Goal: Task Accomplishment & Management: Use online tool/utility

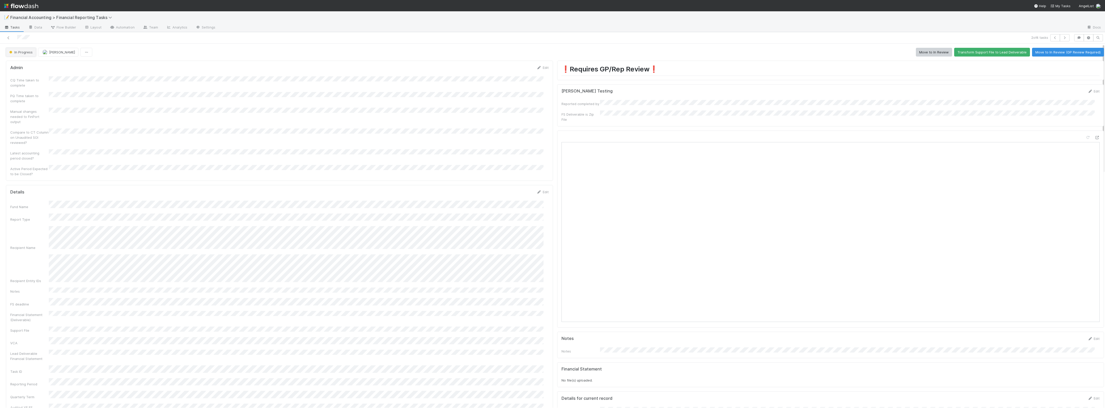
click at [28, 50] on button "In Progress" at bounding box center [21, 52] width 30 height 9
click at [62, 104] on div "Sent to Fund Lead for review" at bounding box center [40, 102] width 72 height 9
click at [540, 190] on link "Edit" at bounding box center [543, 192] width 12 height 4
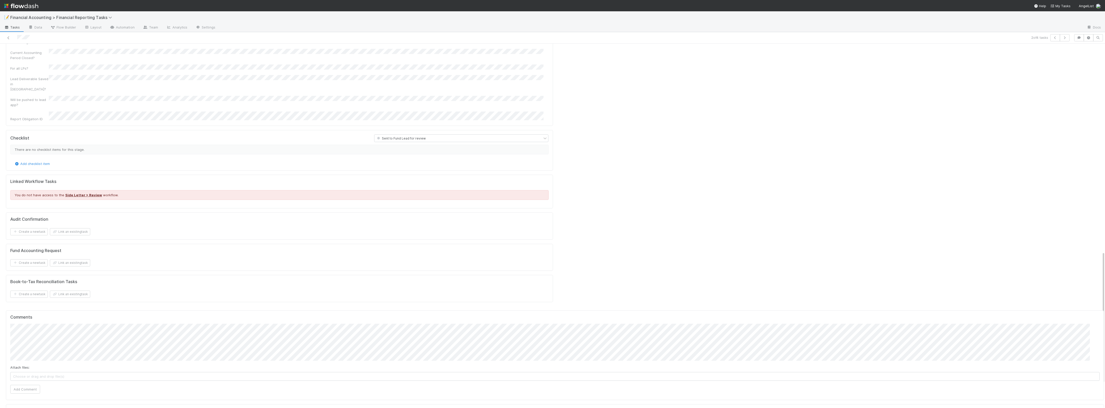
scroll to position [578, 0]
click at [22, 292] on button "Add Comment" at bounding box center [25, 384] width 30 height 9
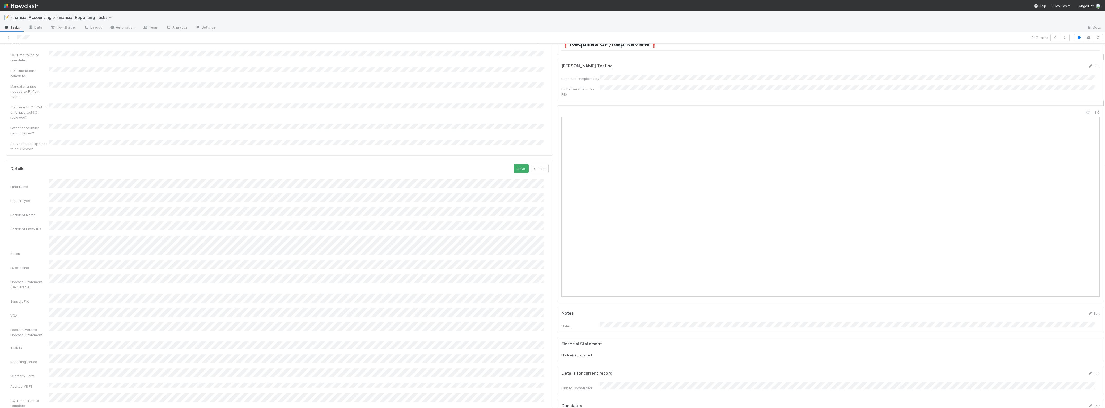
scroll to position [0, 0]
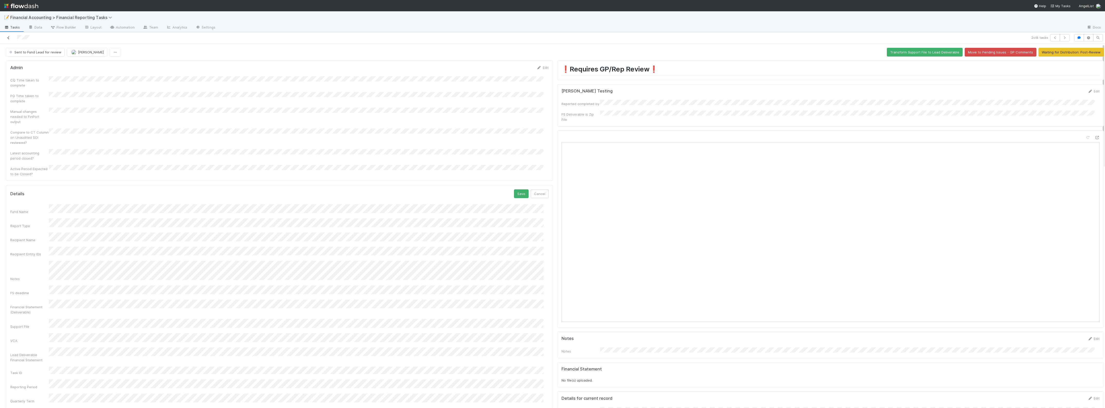
click at [6, 38] on icon at bounding box center [8, 37] width 5 height 3
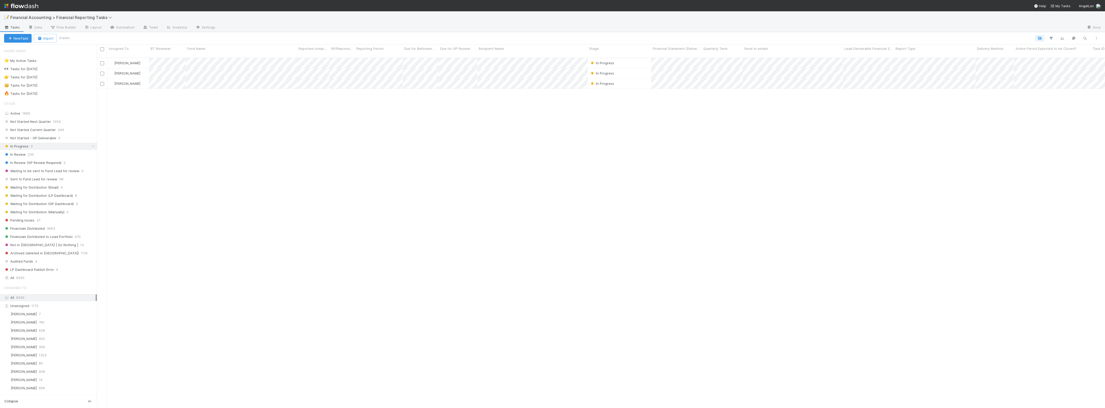
scroll to position [349, 1004]
click at [61, 189] on span "4" at bounding box center [62, 187] width 2 height 6
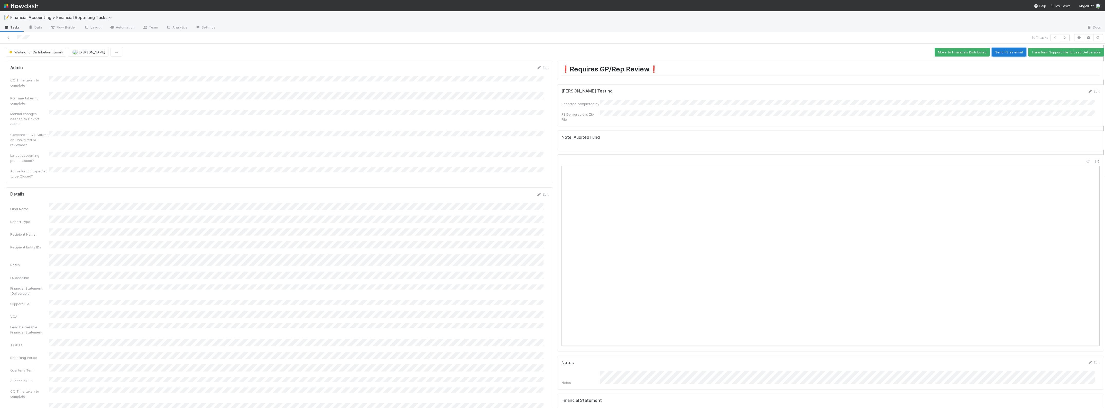
click at [616, 51] on button "Send FS as email" at bounding box center [1009, 52] width 34 height 9
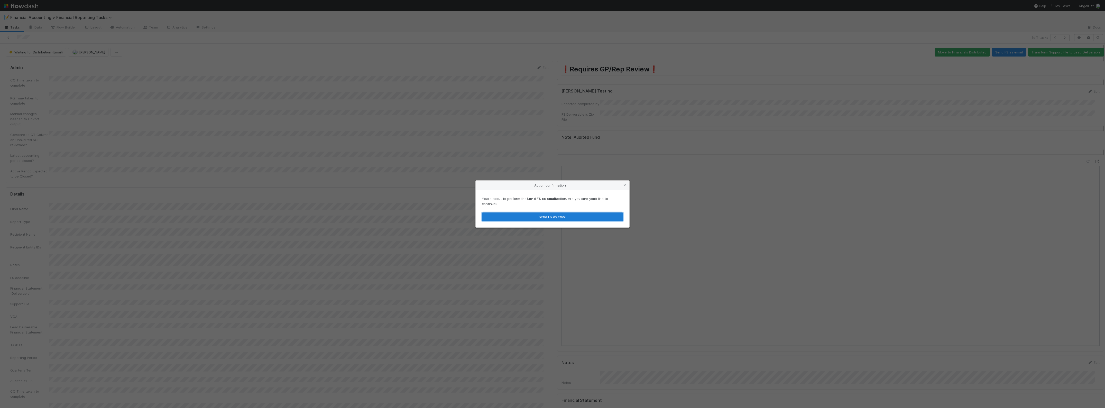
click at [553, 213] on button "Send FS as email" at bounding box center [552, 217] width 141 height 9
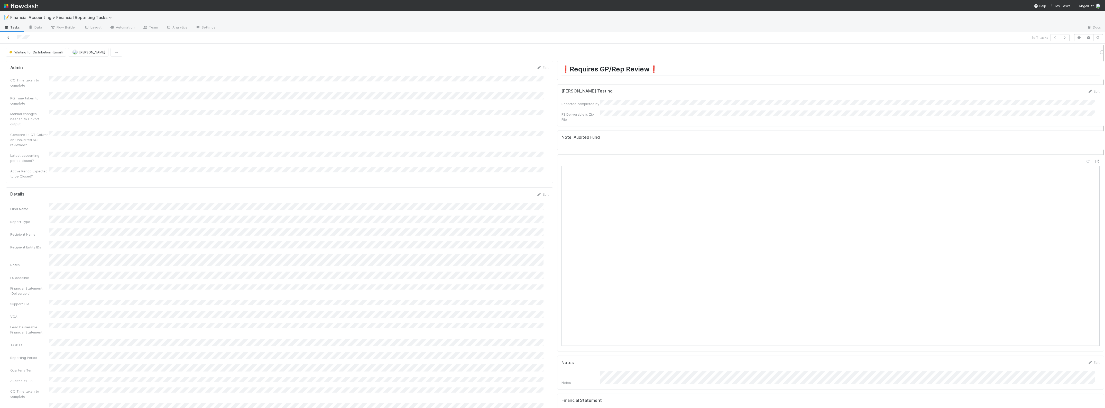
click at [8, 38] on icon at bounding box center [8, 37] width 5 height 3
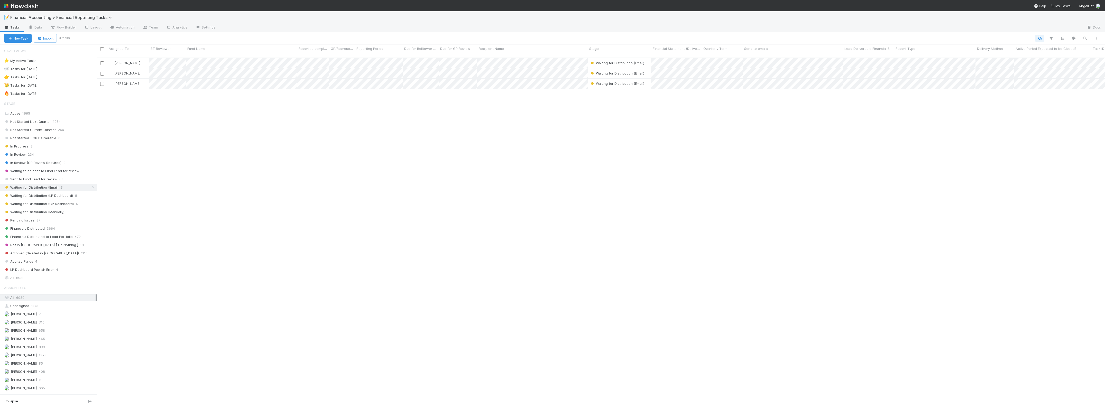
scroll to position [349, 1004]
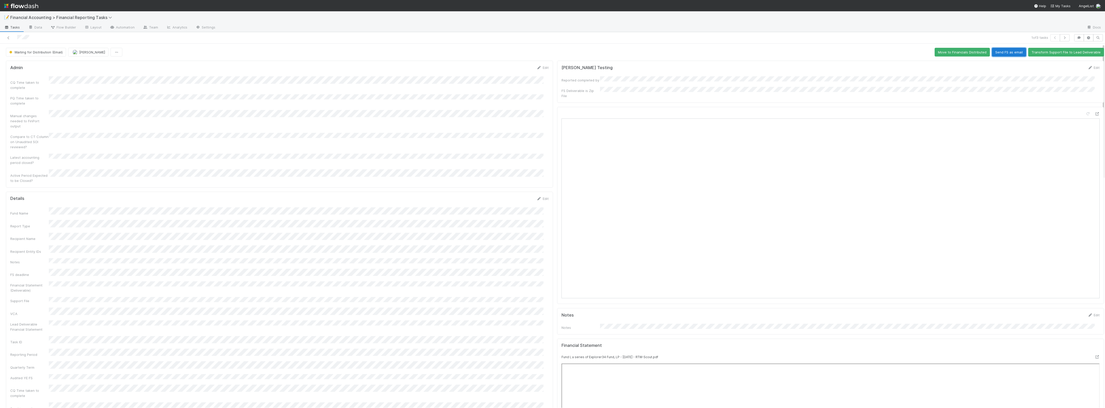
click at [616, 51] on button "Send FS as email" at bounding box center [1009, 52] width 34 height 9
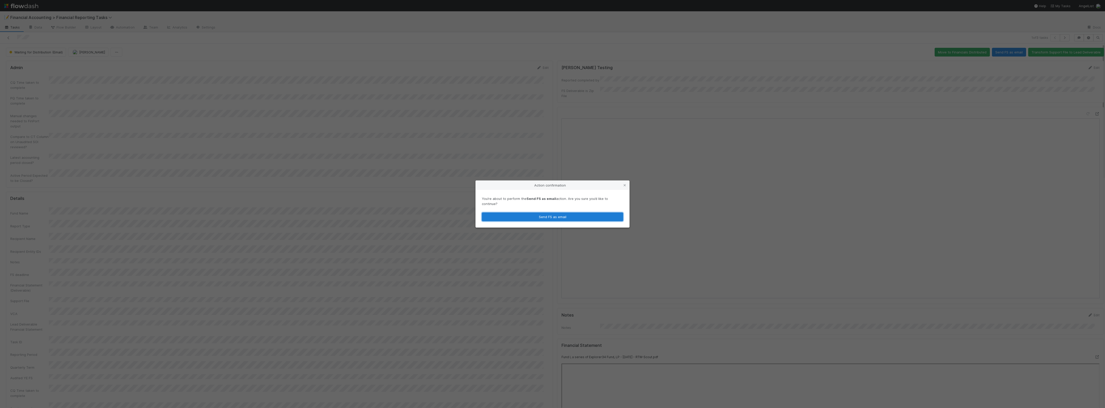
click at [534, 215] on button "Send FS as email" at bounding box center [552, 217] width 141 height 9
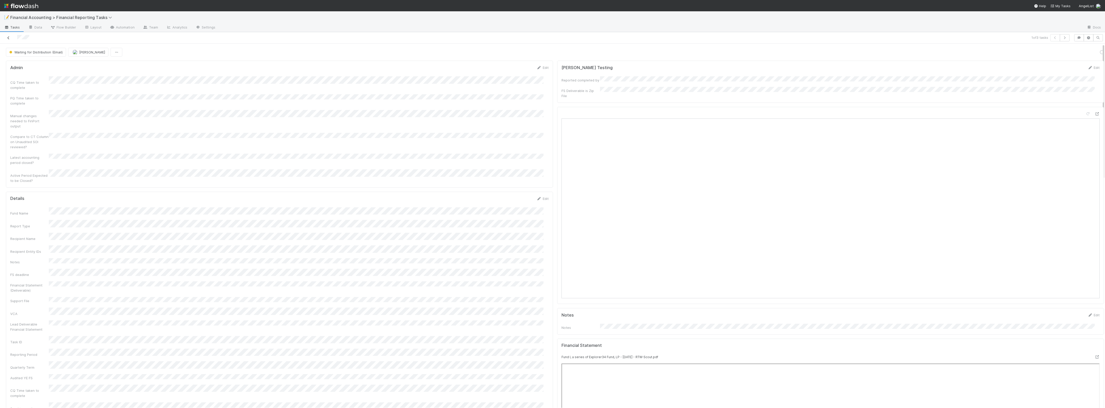
click at [10, 36] on icon at bounding box center [8, 37] width 5 height 3
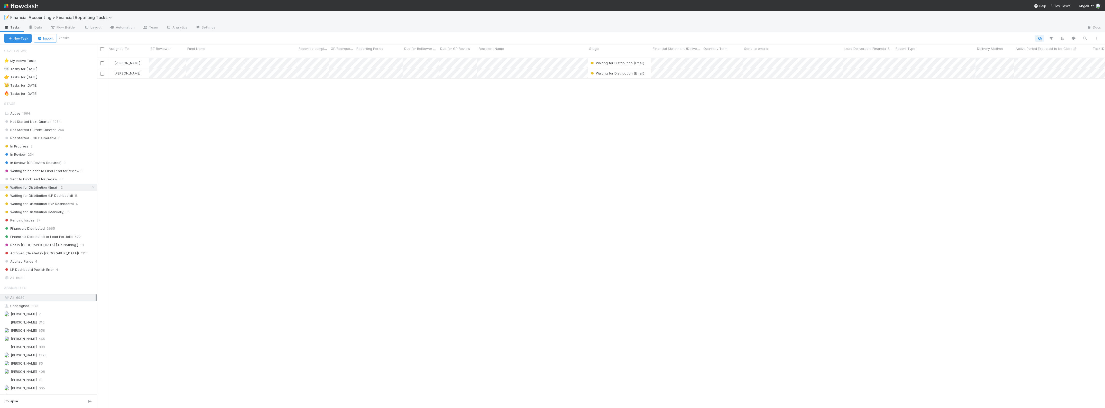
scroll to position [349, 1004]
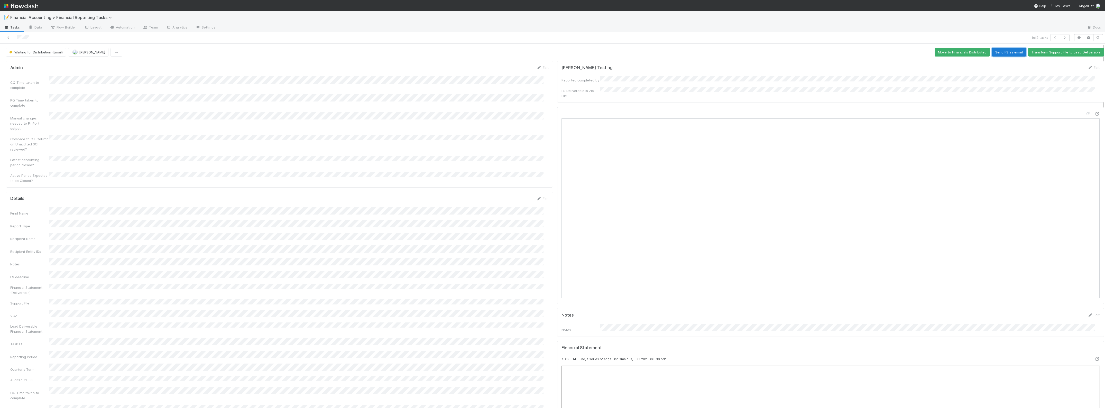
click at [616, 54] on button "Send FS as email" at bounding box center [1009, 52] width 34 height 9
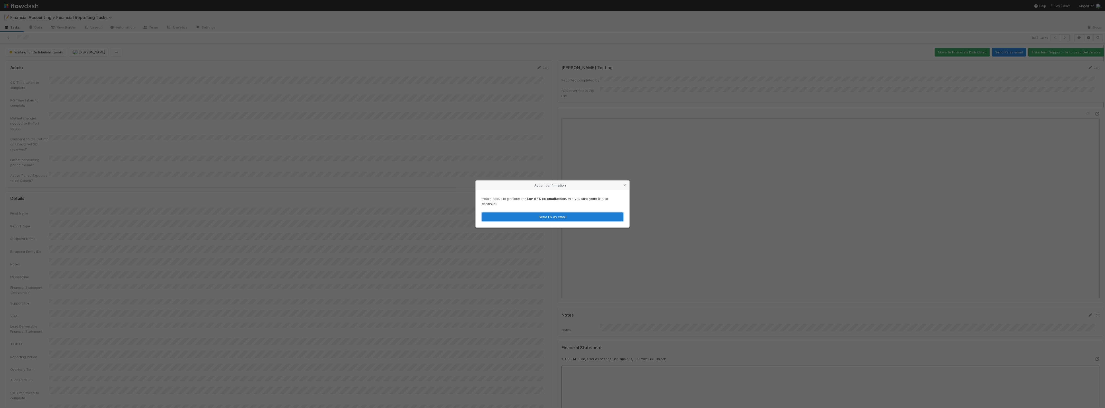
click at [511, 215] on button "Send FS as email" at bounding box center [552, 217] width 141 height 9
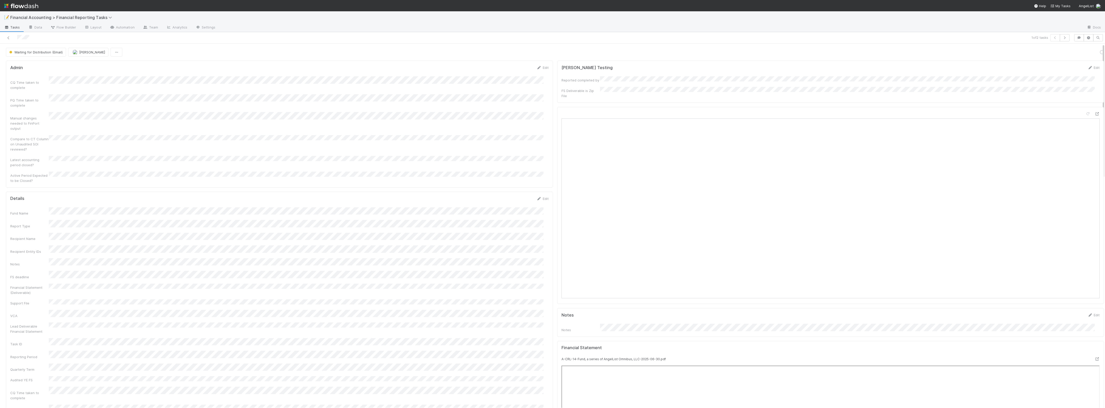
click at [12, 38] on div at bounding box center [270, 37] width 536 height 7
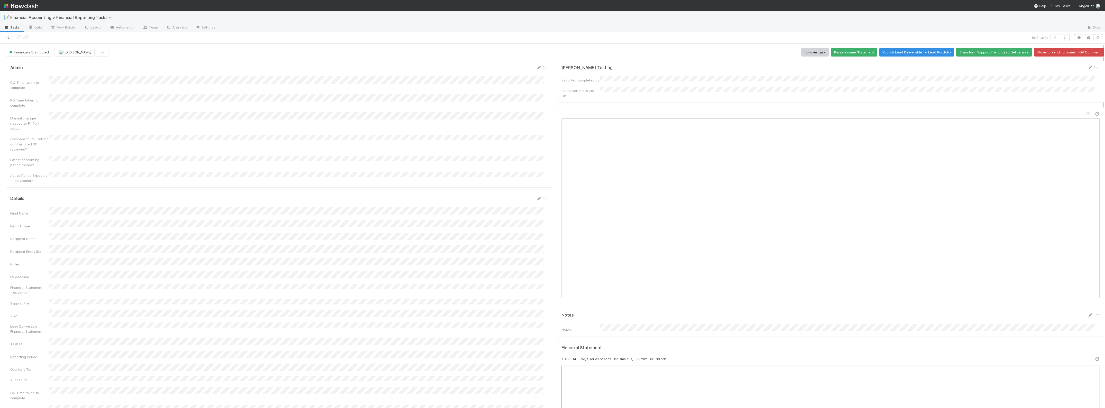
click at [8, 37] on icon at bounding box center [8, 37] width 5 height 3
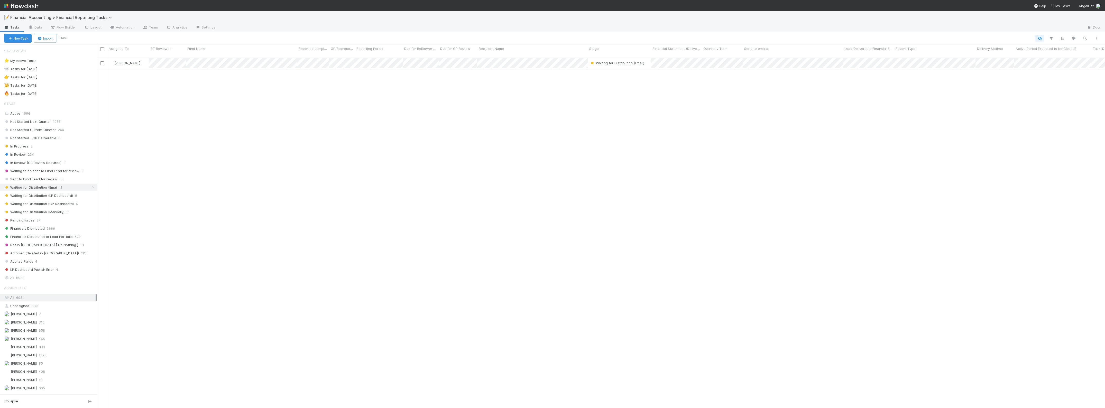
scroll to position [349, 1004]
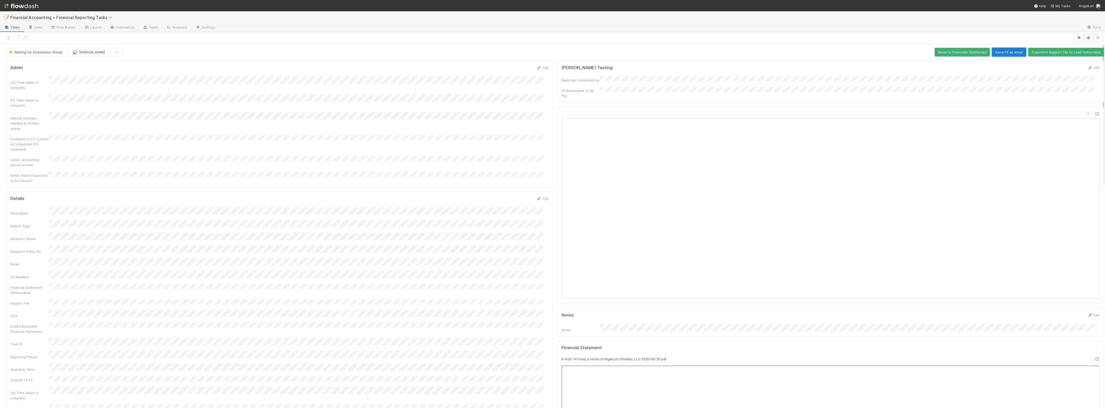
click at [616, 56] on button "Send FS as email" at bounding box center [1009, 52] width 34 height 9
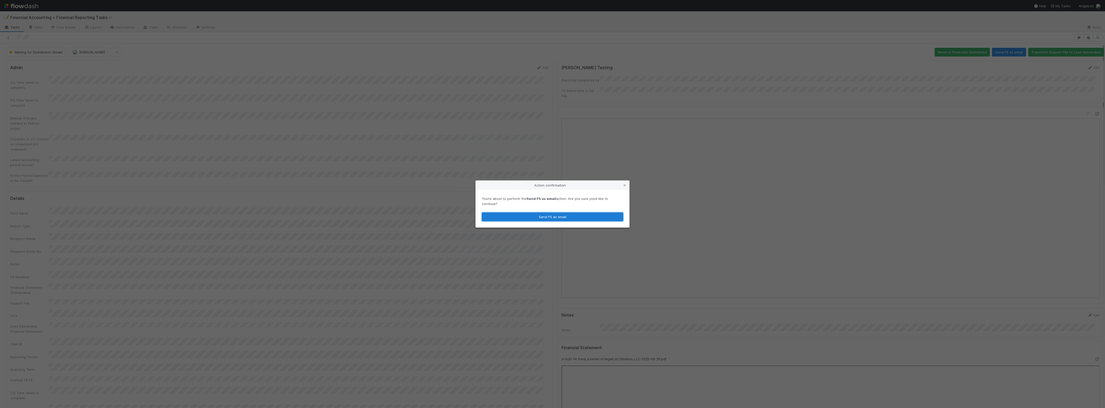
click at [577, 216] on button "Send FS as email" at bounding box center [552, 217] width 141 height 9
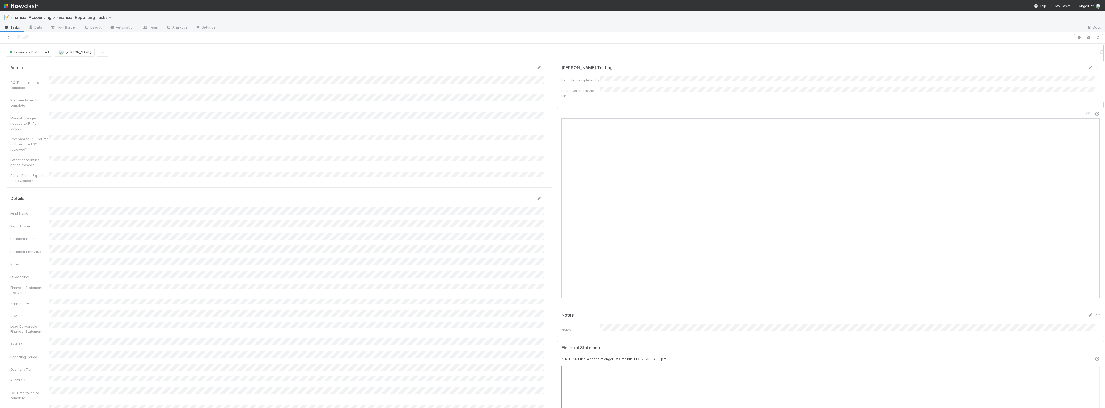
click at [10, 38] on icon at bounding box center [8, 37] width 5 height 3
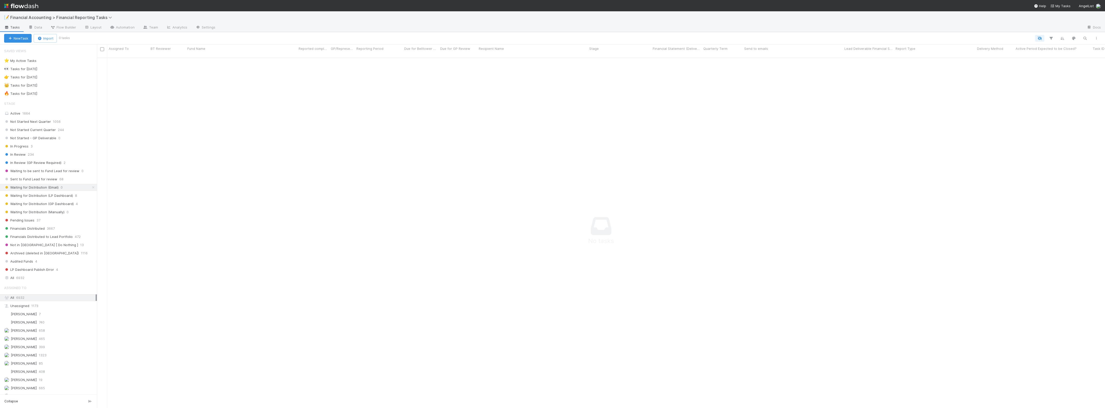
scroll to position [345, 999]
click at [63, 196] on span "Waiting for Distribution (LP Dashboard)" at bounding box center [38, 195] width 69 height 6
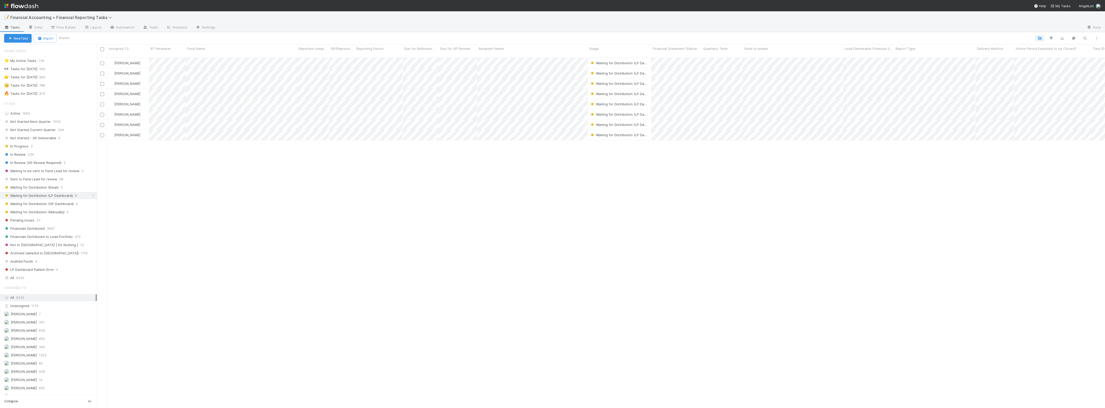
scroll to position [349, 1004]
click at [616, 61] on span "Waiting for Distribution (LP Dashboard)" at bounding box center [624, 63] width 69 height 4
click at [616, 93] on span "Waiting for Distribution (Manually)" at bounding box center [621, 91] width 60 height 4
click at [616, 127] on div "Zach Byers Waiting for Distribution (LP Dashboard) 8/12/25, 2:23:17 PM 8/12/25,…" at bounding box center [601, 235] width 1008 height 354
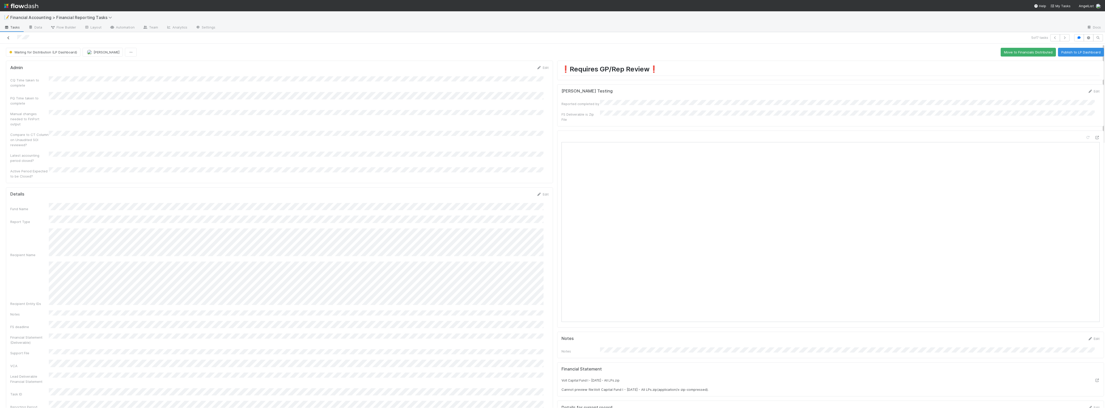
click at [10, 35] on link at bounding box center [8, 37] width 5 height 5
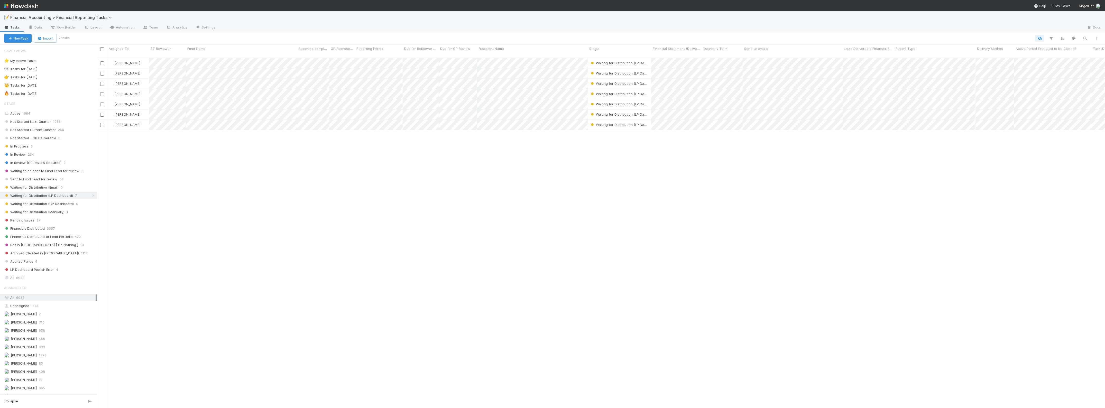
scroll to position [349, 1004]
click at [613, 102] on span "Waiting for Distribution (LP Dashboard)" at bounding box center [624, 104] width 69 height 4
click at [616, 128] on div "Waiting for Distribution (Manually)" at bounding box center [624, 132] width 72 height 9
click at [615, 112] on span "Waiting for Distribution (LP Dashboard)" at bounding box center [624, 114] width 69 height 4
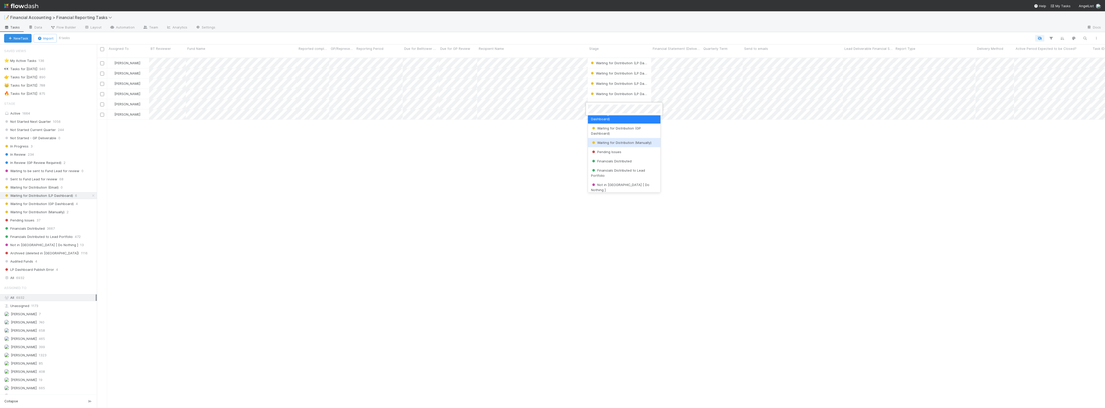
click at [616, 140] on div "Waiting for Distribution (Manually)" at bounding box center [624, 142] width 72 height 9
click at [616, 102] on span "Waiting for Distribution (LP Dashboard)" at bounding box center [624, 104] width 69 height 4
click at [616, 161] on div "Waiting for Distribution (Manually)" at bounding box center [624, 164] width 72 height 9
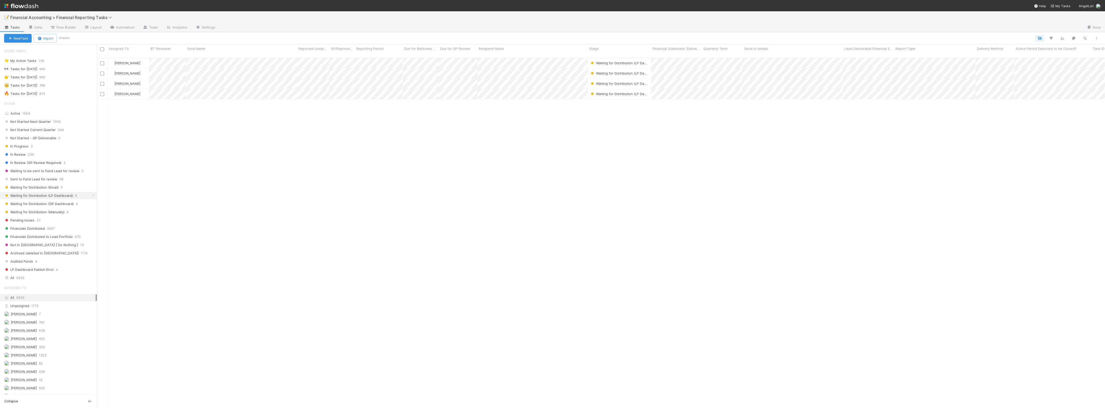
click at [616, 134] on div "Zach Byers Waiting for Distribution (LP Dashboard) 8/12/25, 2:23:17 PM 8/12/25,…" at bounding box center [601, 235] width 1008 height 354
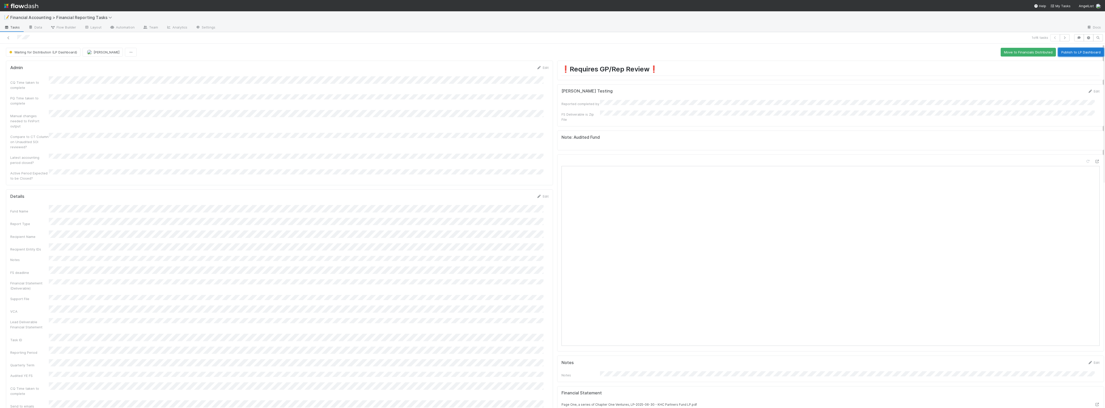
click at [616, 56] on button "Publish to LP Dashboard" at bounding box center [1081, 52] width 46 height 9
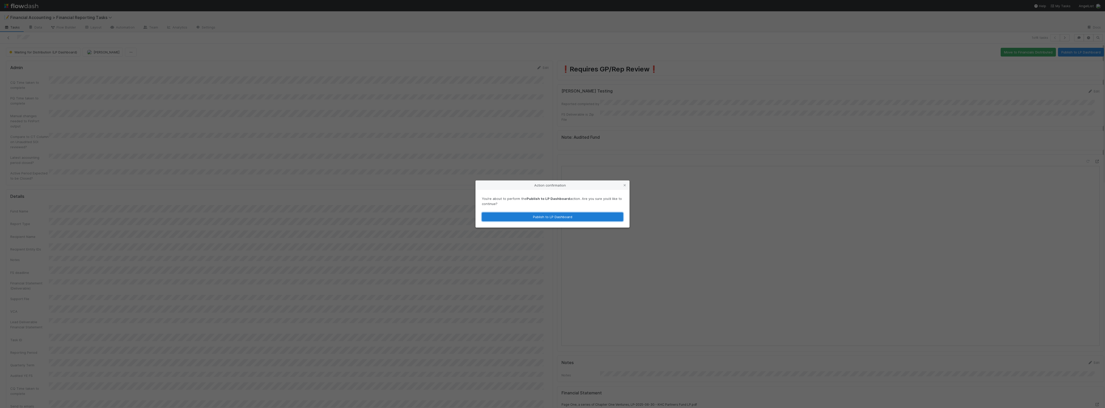
click at [567, 220] on button "Publish to LP Dashboard" at bounding box center [552, 217] width 141 height 9
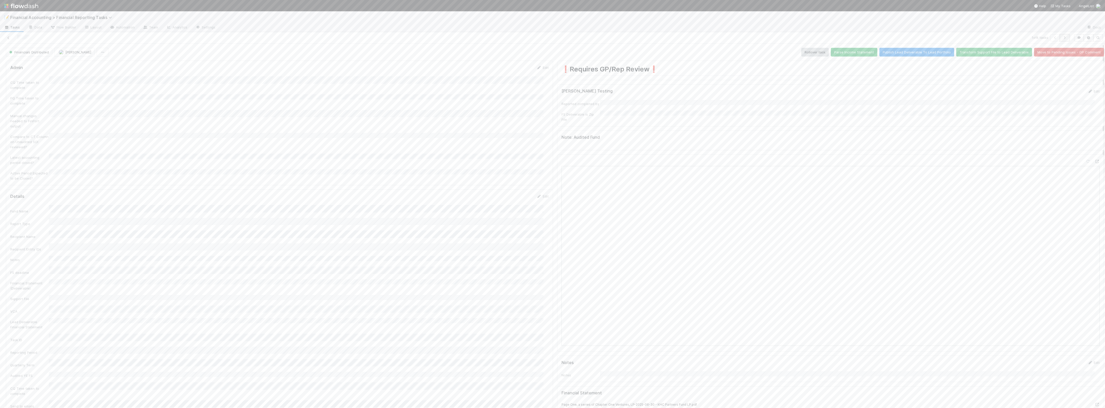
click at [616, 38] on button "button" at bounding box center [1065, 37] width 10 height 7
click at [616, 51] on button "Publish to LP Dashboard" at bounding box center [1081, 52] width 46 height 9
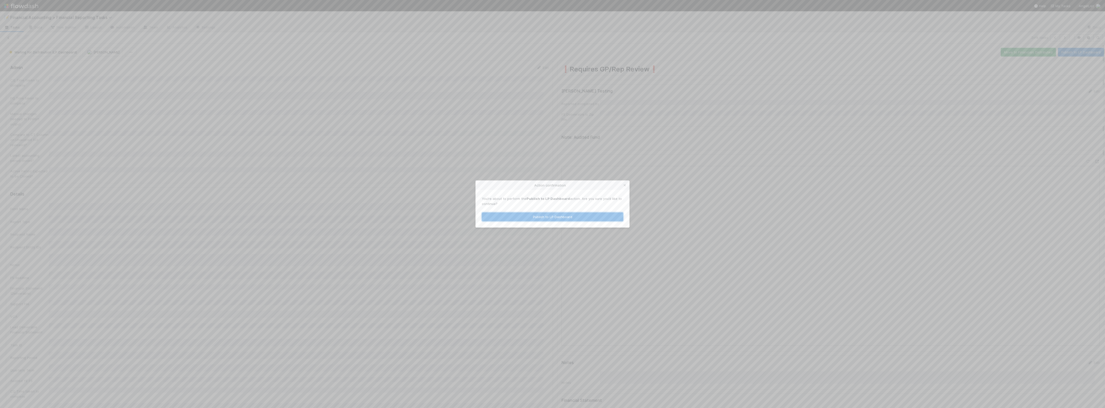
click at [511, 217] on button "Publish to LP Dashboard" at bounding box center [552, 217] width 141 height 9
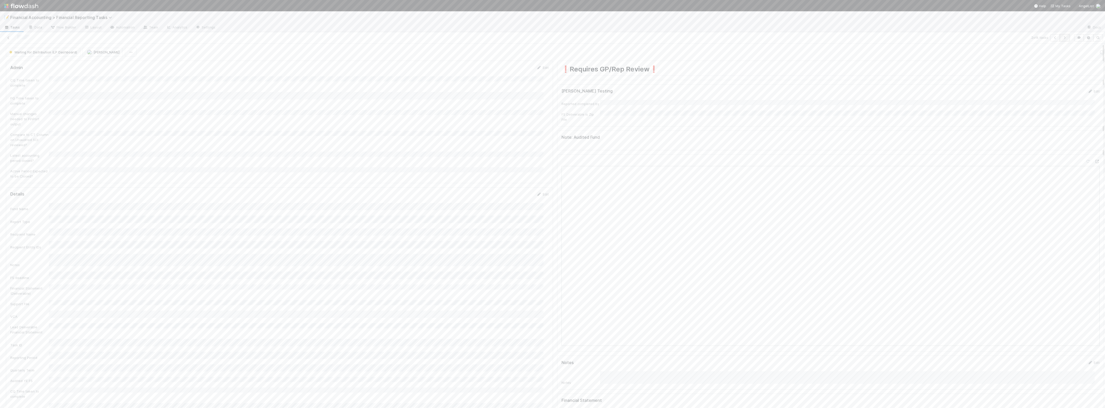
click at [616, 39] on button "button" at bounding box center [1065, 37] width 10 height 7
click at [616, 53] on button "Publish to LP Dashboard" at bounding box center [1081, 52] width 46 height 9
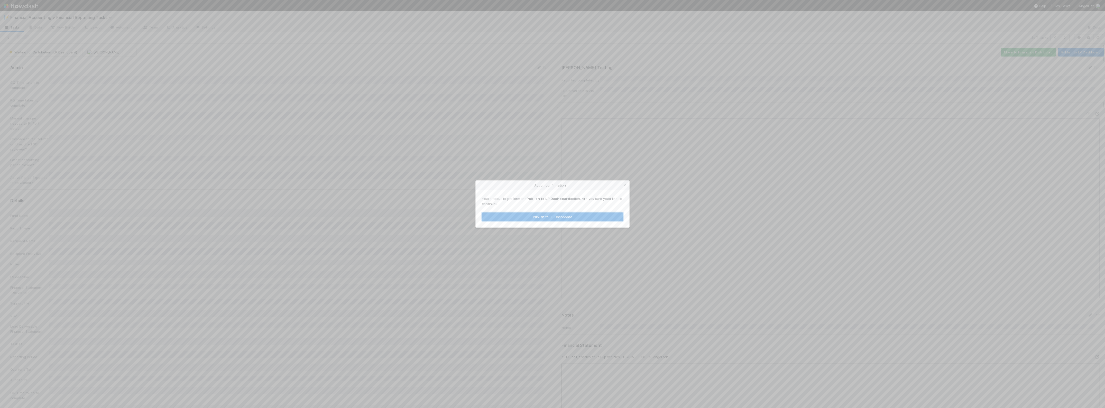
click at [513, 216] on button "Publish to LP Dashboard" at bounding box center [552, 217] width 141 height 9
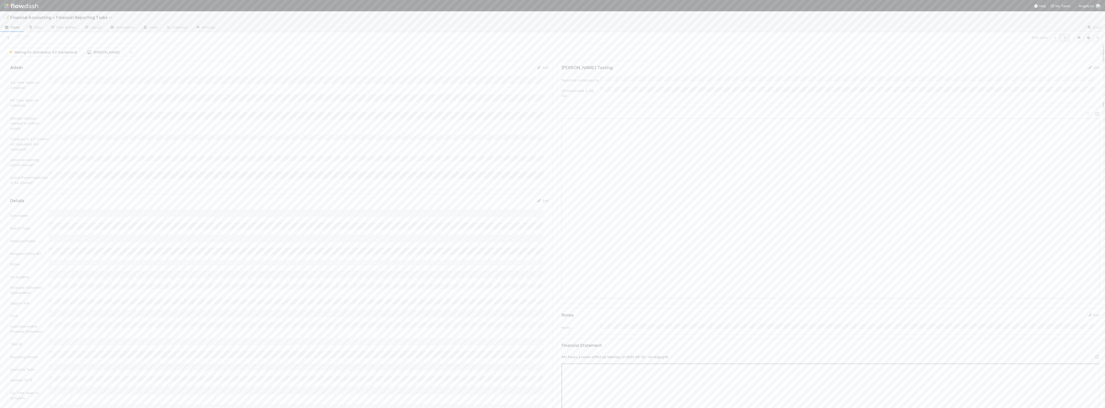
click at [616, 39] on icon "button" at bounding box center [1064, 37] width 5 height 3
click at [616, 50] on button "Publish to LP Dashboard" at bounding box center [1081, 52] width 46 height 9
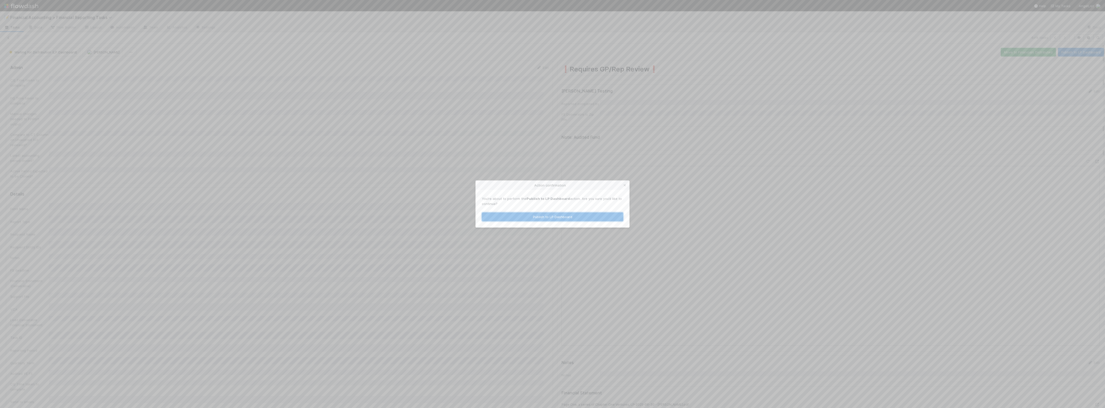
click at [595, 215] on button "Publish to LP Dashboard" at bounding box center [552, 217] width 141 height 9
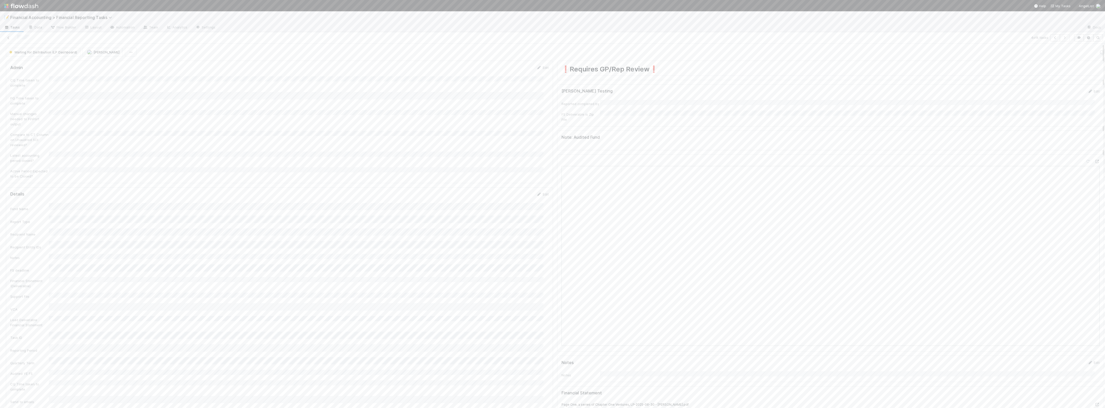
click at [11, 40] on div at bounding box center [270, 37] width 536 height 7
click at [10, 38] on icon at bounding box center [8, 37] width 5 height 3
click at [44, 271] on span "LP Dashboard Publish Error" at bounding box center [29, 269] width 50 height 6
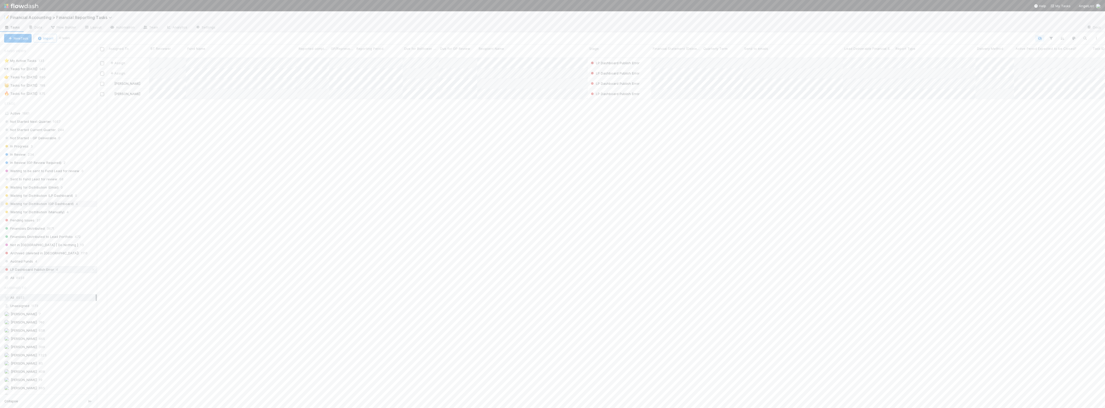
click at [49, 207] on span "Waiting for Distribution (GP Dashboard)" at bounding box center [39, 204] width 70 height 6
click at [102, 50] on input "checkbox" at bounding box center [102, 49] width 4 height 4
click at [94, 39] on button "Bulk Actions (4)" at bounding box center [76, 38] width 35 height 9
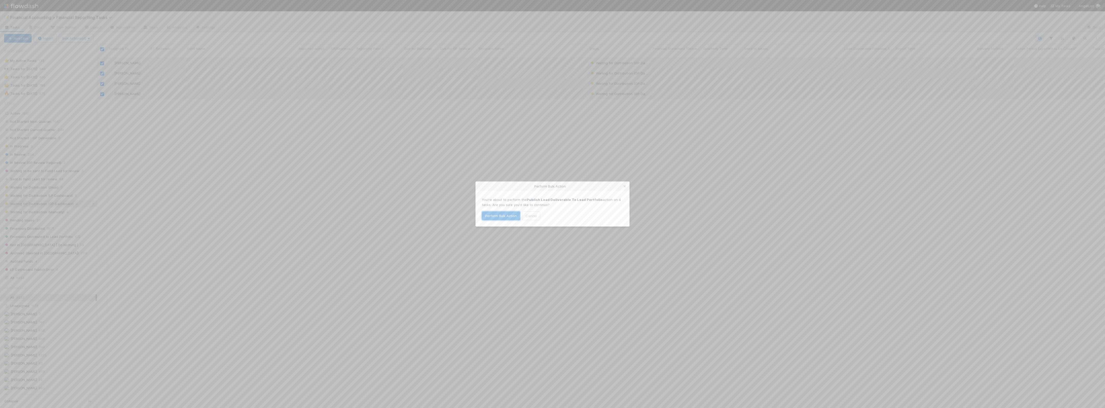
click at [501, 216] on button "Perform Bulk Action" at bounding box center [501, 215] width 38 height 9
checkbox input "false"
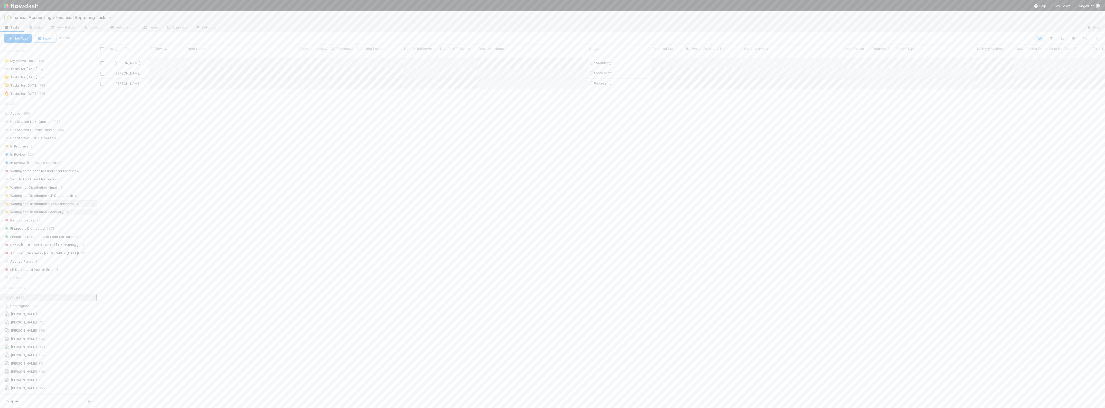
click at [64, 214] on div "Waiting for Distribution (Manually) 4" at bounding box center [50, 212] width 93 height 6
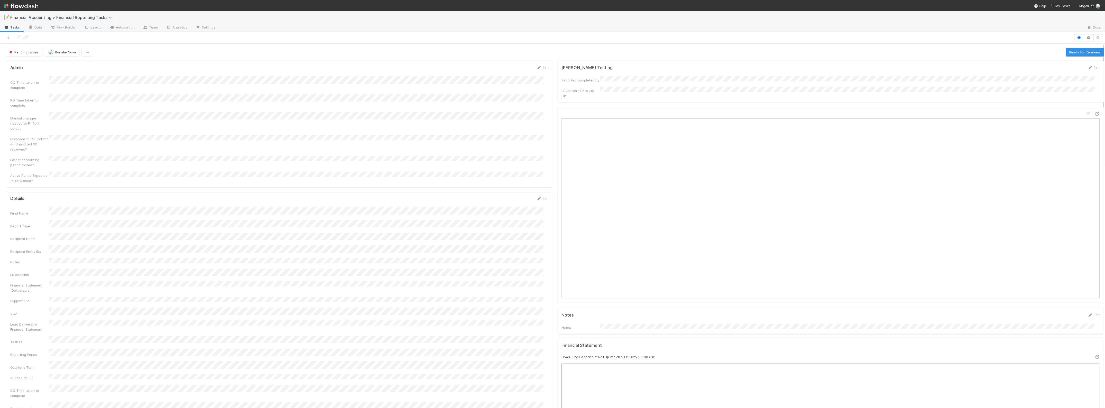
scroll to position [4, 0]
click at [11, 34] on div at bounding box center [537, 37] width 1070 height 7
click at [8, 36] on icon at bounding box center [8, 37] width 5 height 3
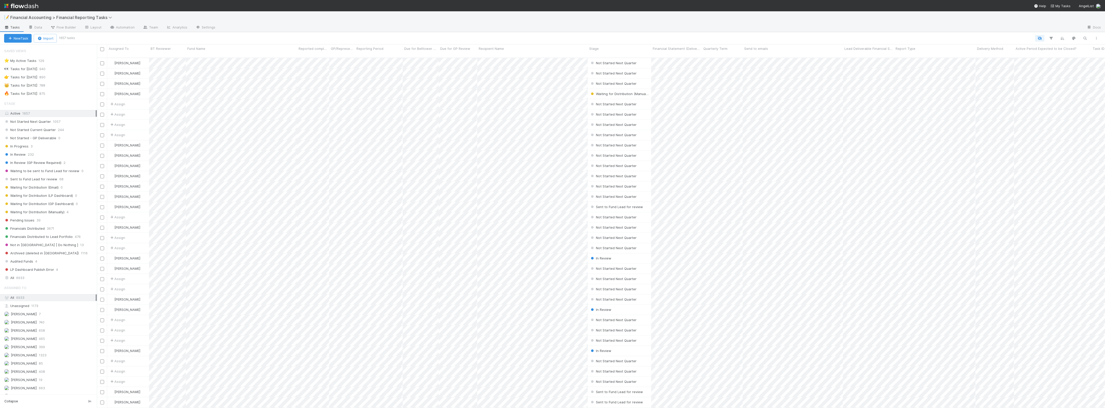
scroll to position [349, 1004]
click at [61, 214] on span "Waiting for Distribution (Manually)" at bounding box center [34, 212] width 60 height 6
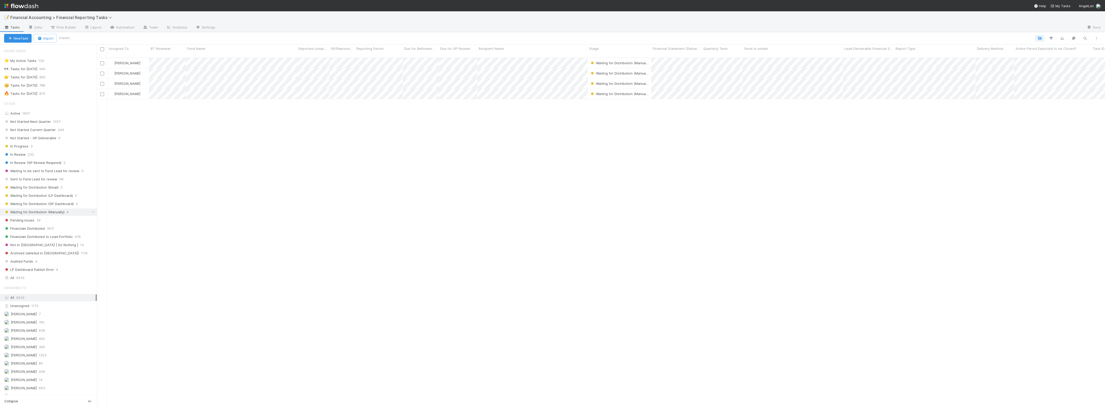
scroll to position [349, 1004]
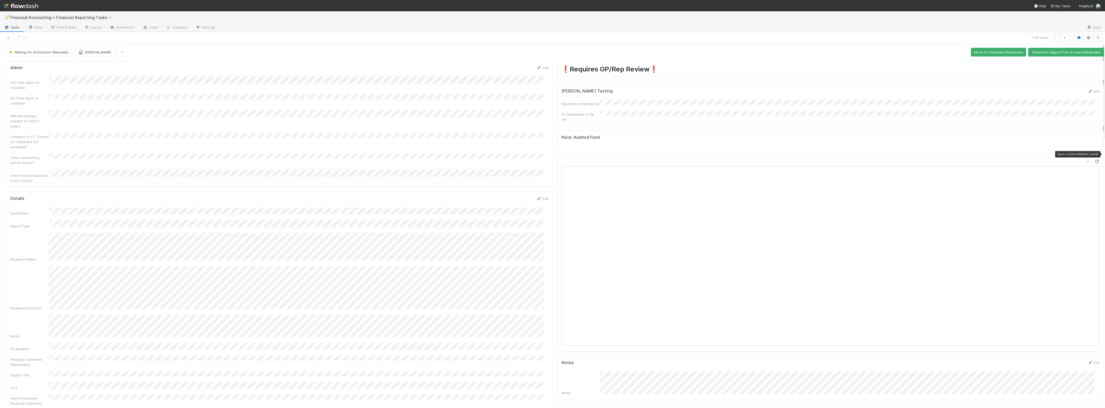
click at [1094, 160] on icon at bounding box center [1096, 161] width 5 height 3
click at [986, 53] on button "Move to Financials Distributed" at bounding box center [998, 52] width 55 height 9
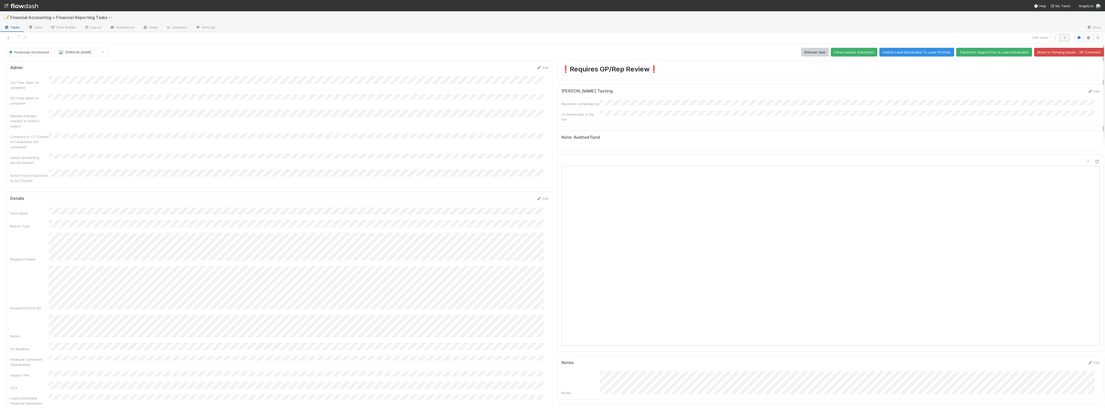
click at [1062, 37] on icon "button" at bounding box center [1064, 37] width 5 height 3
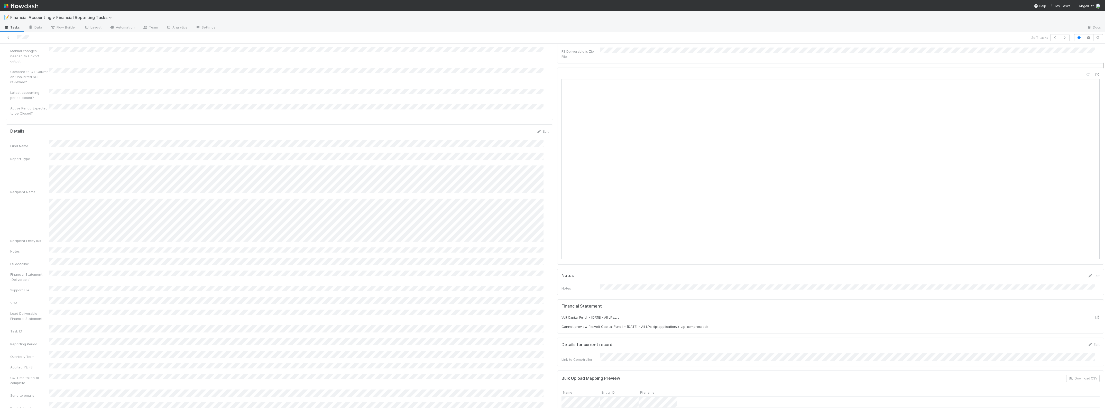
scroll to position [32, 0]
click at [1094, 104] on icon at bounding box center [1096, 105] width 5 height 3
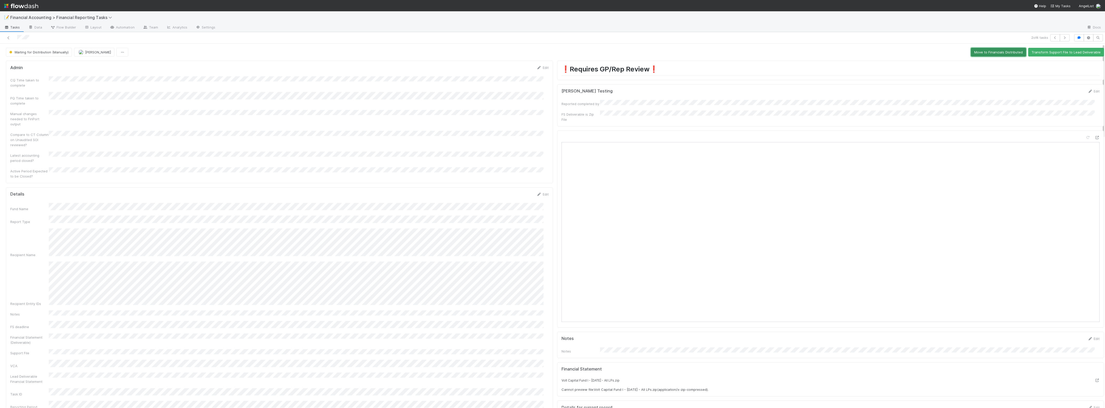
click at [984, 54] on button "Move to Financials Distributed" at bounding box center [998, 52] width 55 height 9
click at [1060, 35] on button "button" at bounding box center [1065, 37] width 10 height 7
click at [1085, 111] on div at bounding box center [1092, 114] width 14 height 7
click at [1094, 112] on icon at bounding box center [1096, 113] width 5 height 3
click at [988, 54] on button "Move to Financials Distributed" at bounding box center [998, 52] width 55 height 9
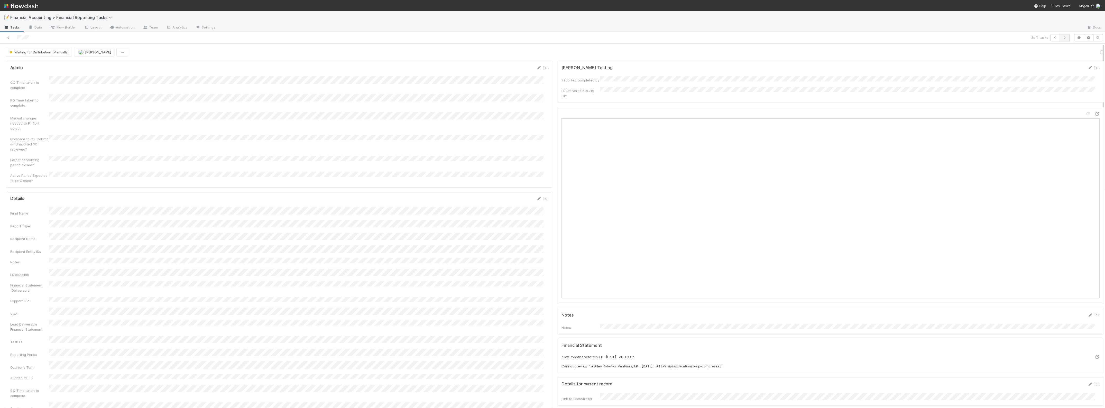
click at [1060, 39] on button "button" at bounding box center [1065, 37] width 10 height 7
click at [1094, 112] on icon at bounding box center [1096, 113] width 5 height 3
click at [990, 52] on button "Move to Financials Distributed" at bounding box center [998, 52] width 55 height 9
